Goal: Task Accomplishment & Management: Use online tool/utility

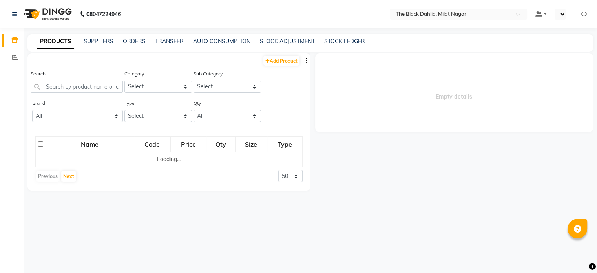
select select
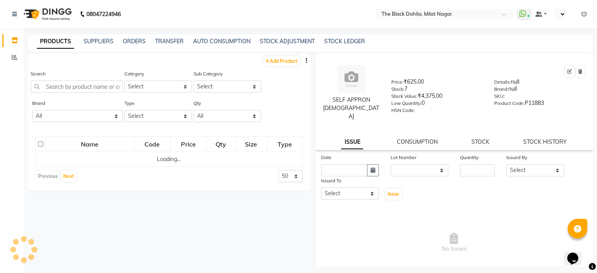
select select "en"
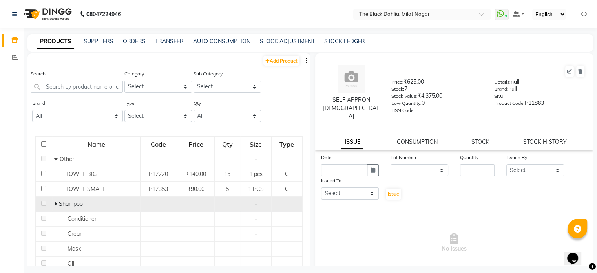
click at [54, 205] on icon at bounding box center [55, 203] width 3 height 5
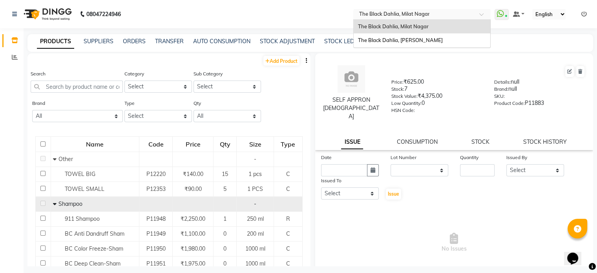
click at [483, 15] on span at bounding box center [484, 17] width 10 height 8
click at [447, 39] on div "The Black Dahlia, [PERSON_NAME]" at bounding box center [421, 40] width 137 height 14
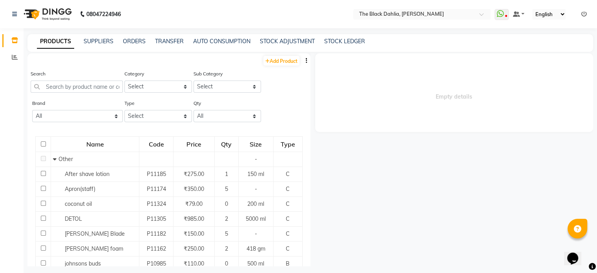
click at [306, 62] on icon "button" at bounding box center [307, 60] width 2 height 5
click at [262, 69] on div "EXPORT" at bounding box center [270, 71] width 36 height 10
